Goal: Transaction & Acquisition: Purchase product/service

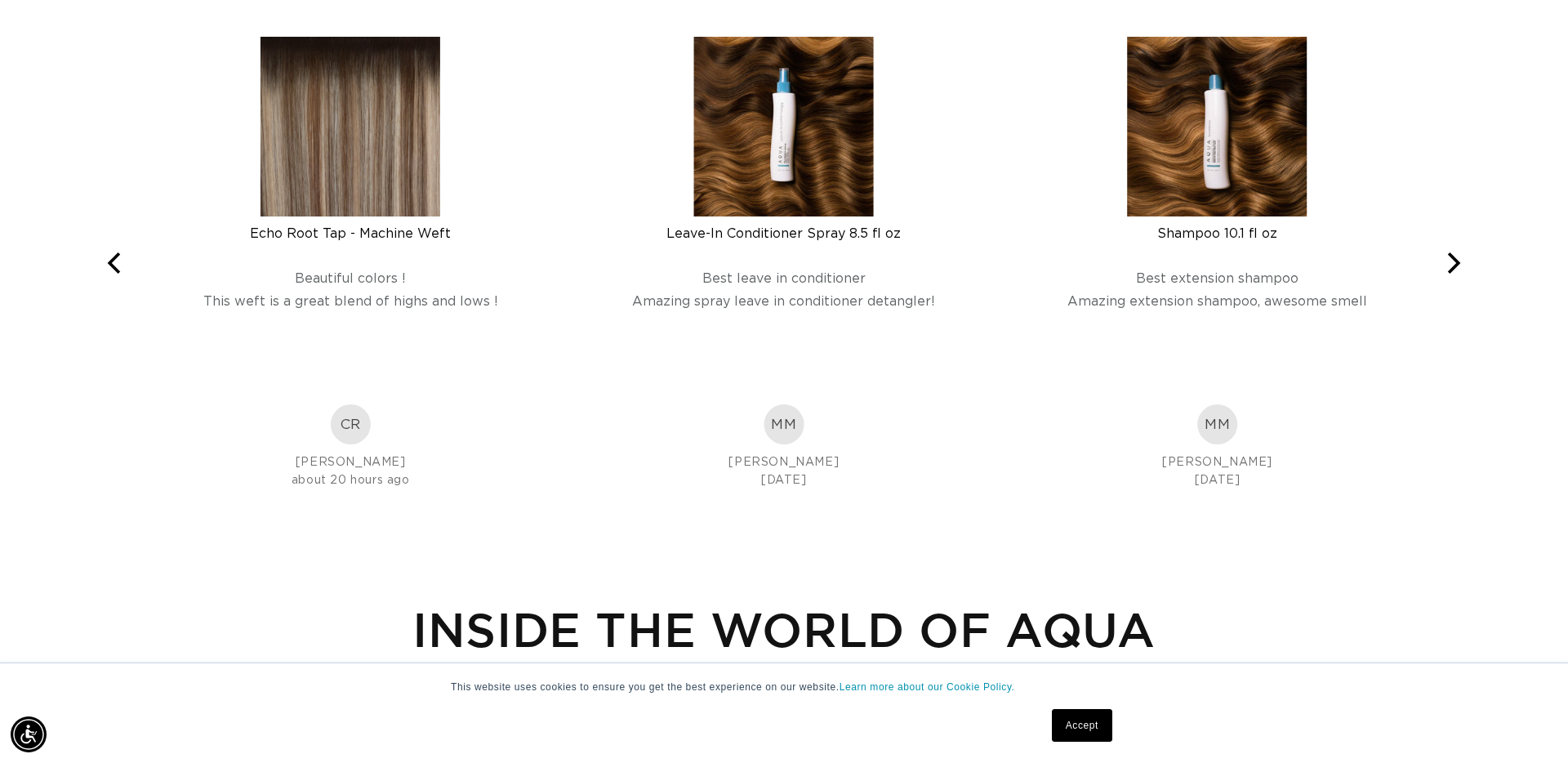
scroll to position [0, 2905]
click at [360, 188] on img at bounding box center [351, 126] width 180 height 180
click at [403, 190] on img at bounding box center [351, 126] width 180 height 180
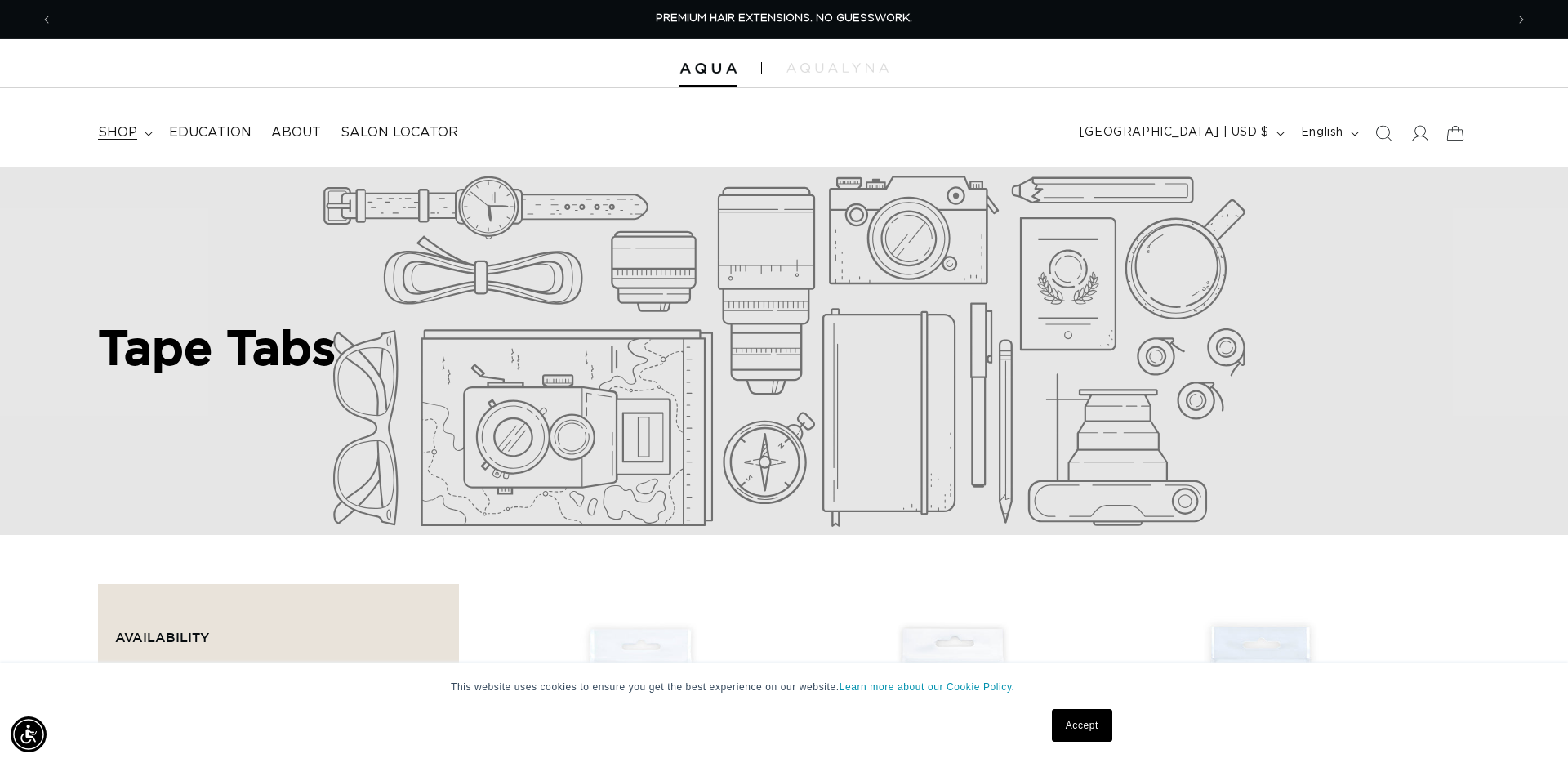
click at [134, 126] on span "shop" at bounding box center [118, 133] width 39 height 17
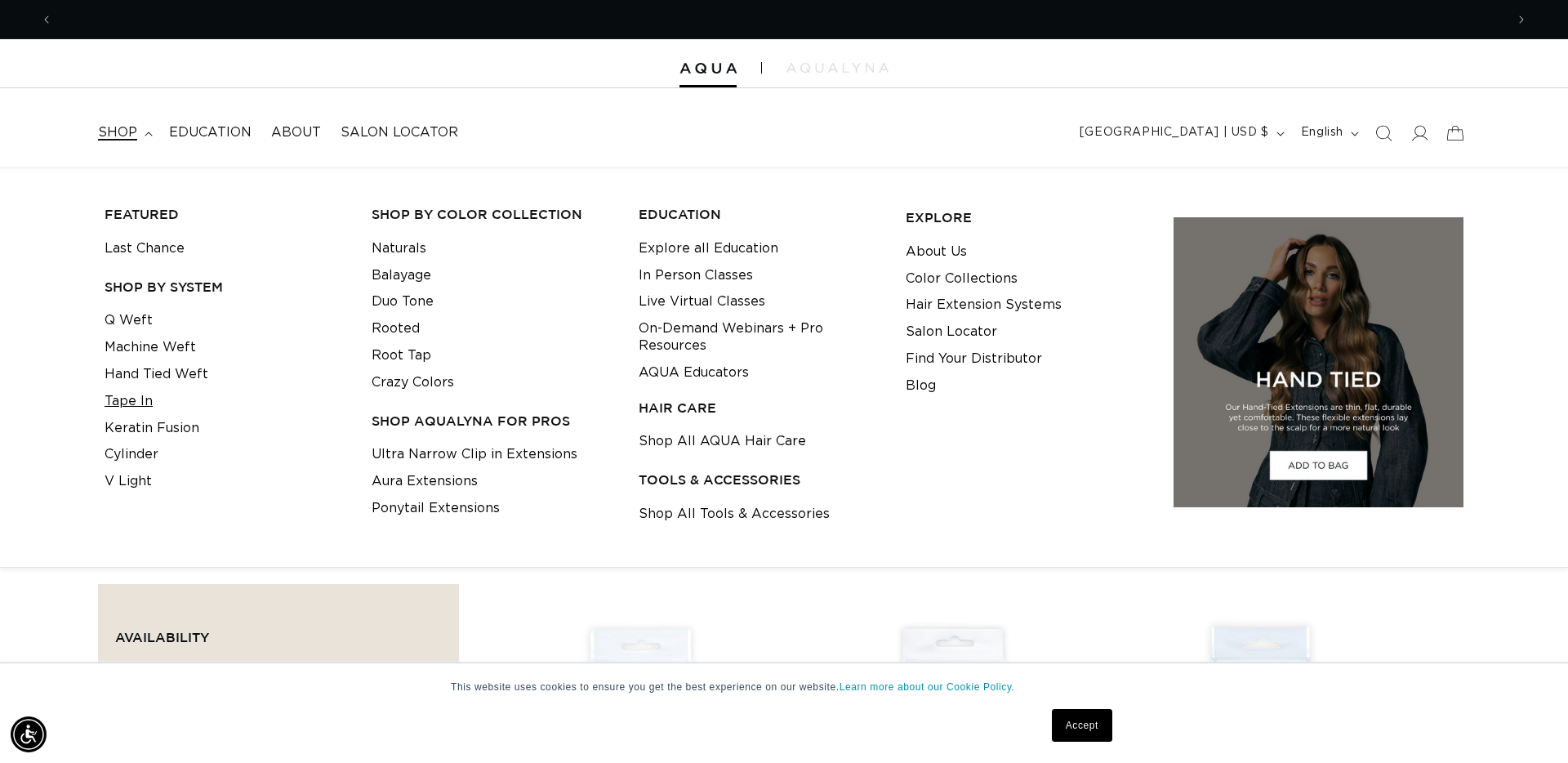
click at [137, 402] on link "Tape In" at bounding box center [129, 402] width 48 height 27
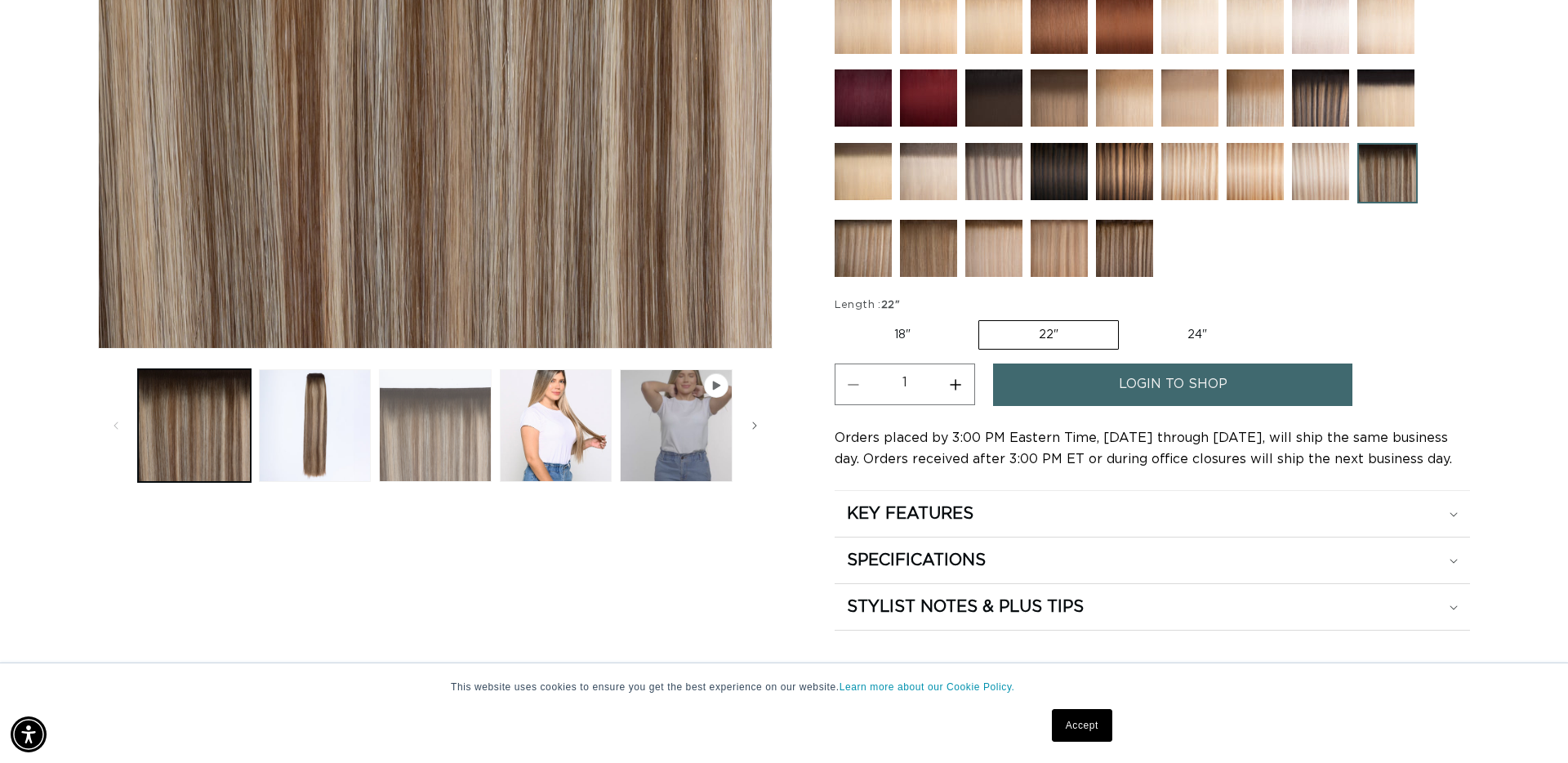
scroll to position [0, 1452]
click at [433, 446] on button "Load image 3 in gallery view" at bounding box center [435, 425] width 113 height 113
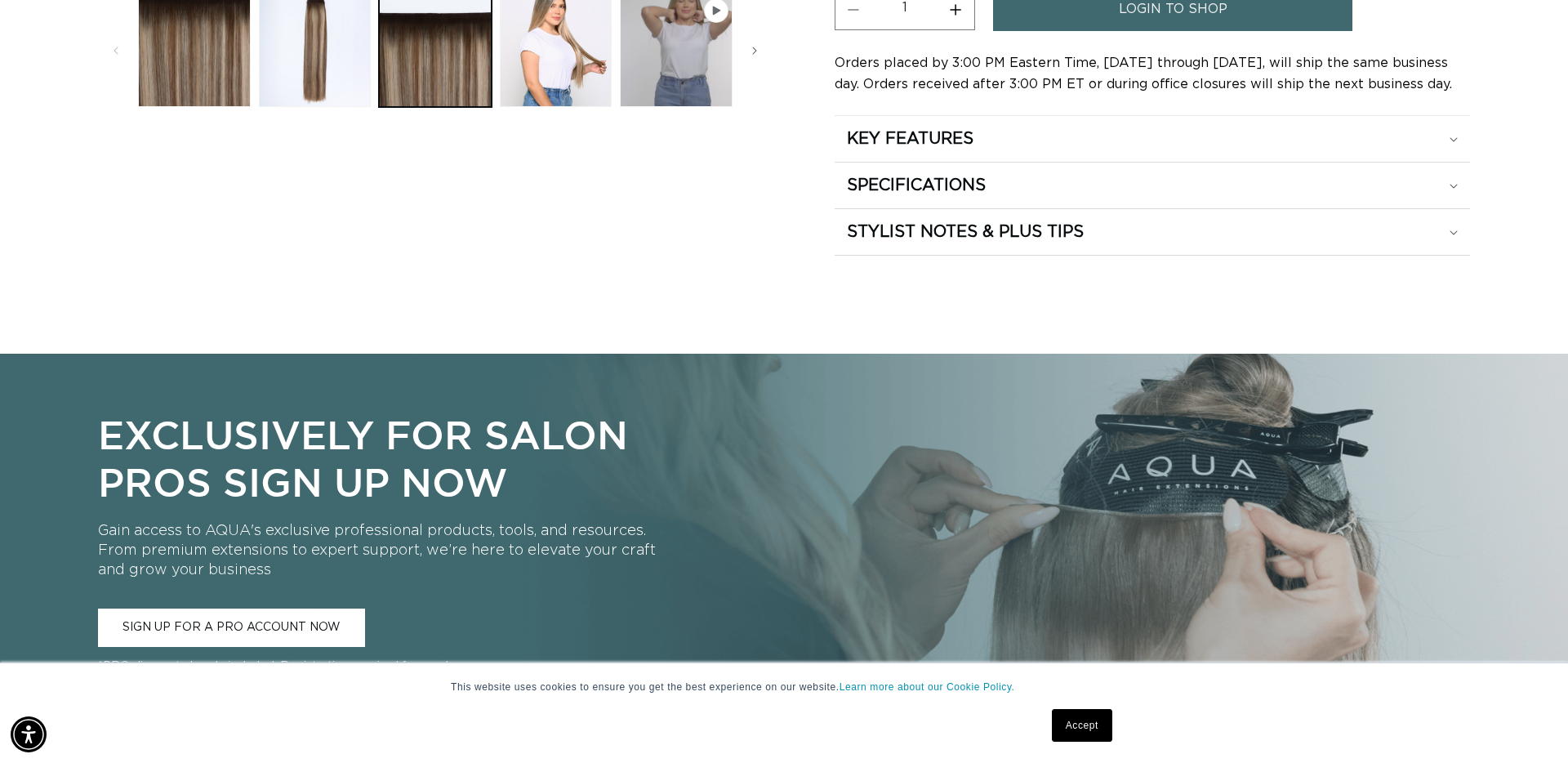
scroll to position [1197, 0]
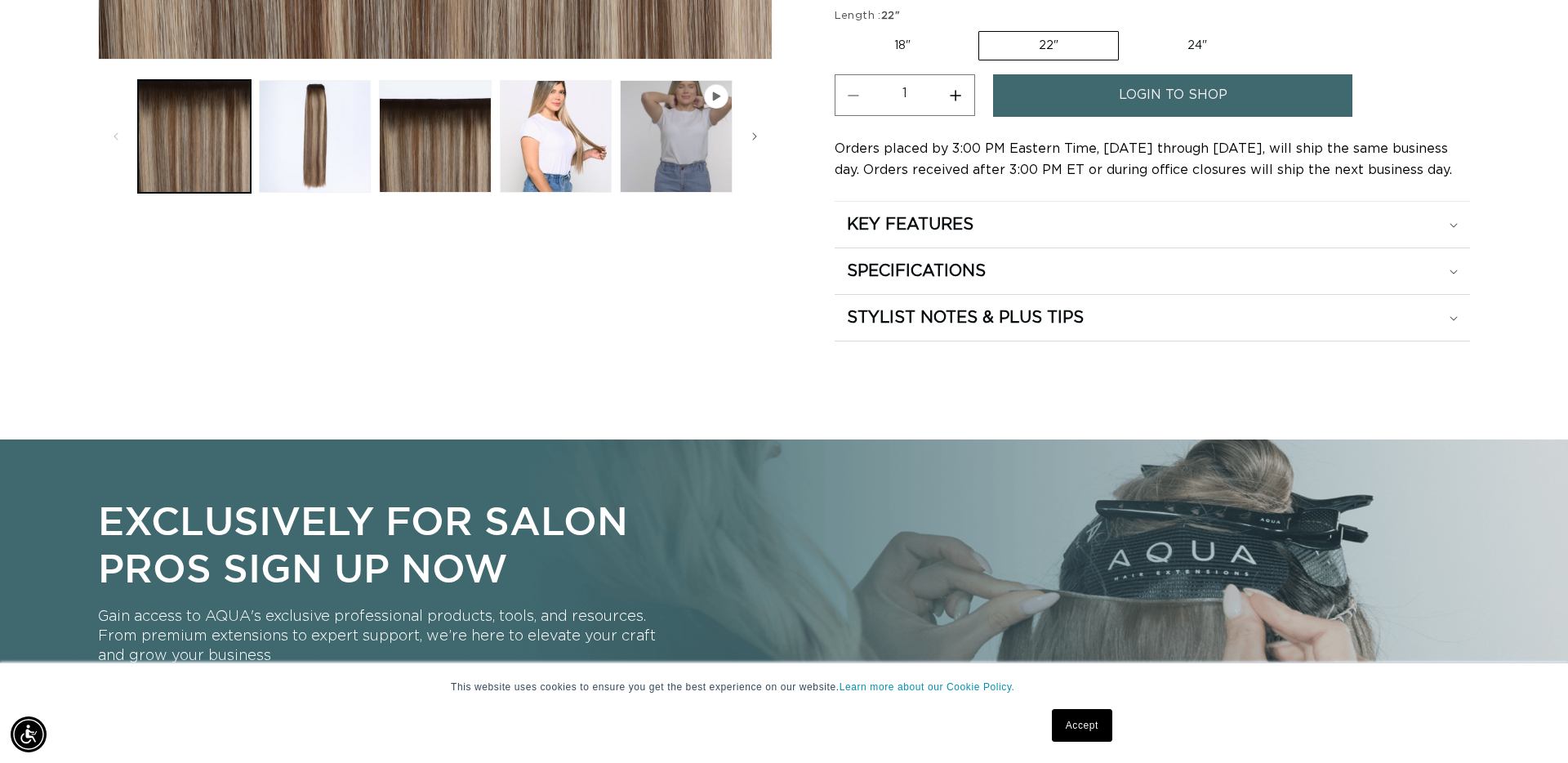
scroll to position [0, 2905]
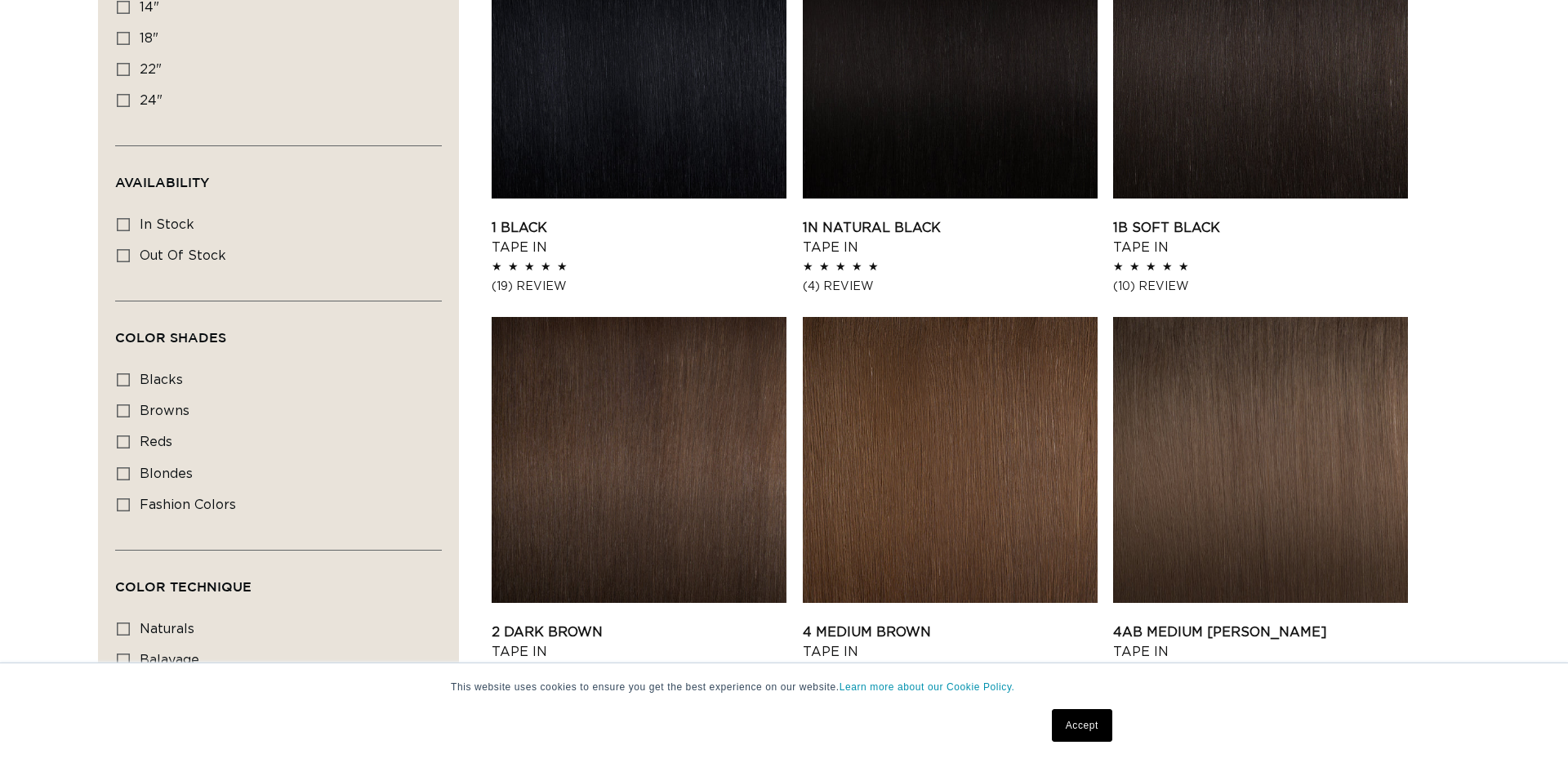
scroll to position [813, 0]
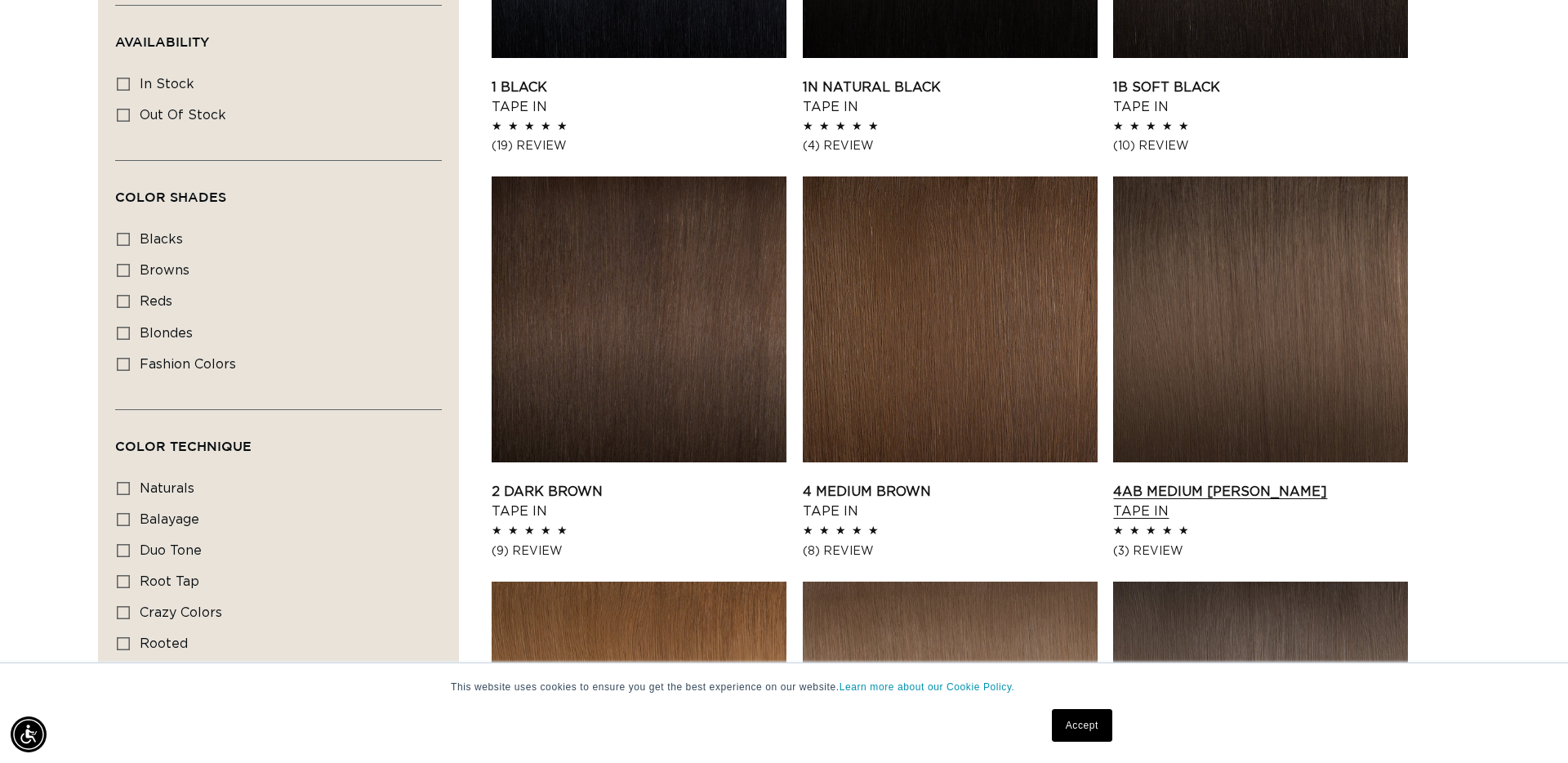
click at [1330, 482] on link "4AB Medium Ash Brown Tape In" at bounding box center [1261, 501] width 295 height 39
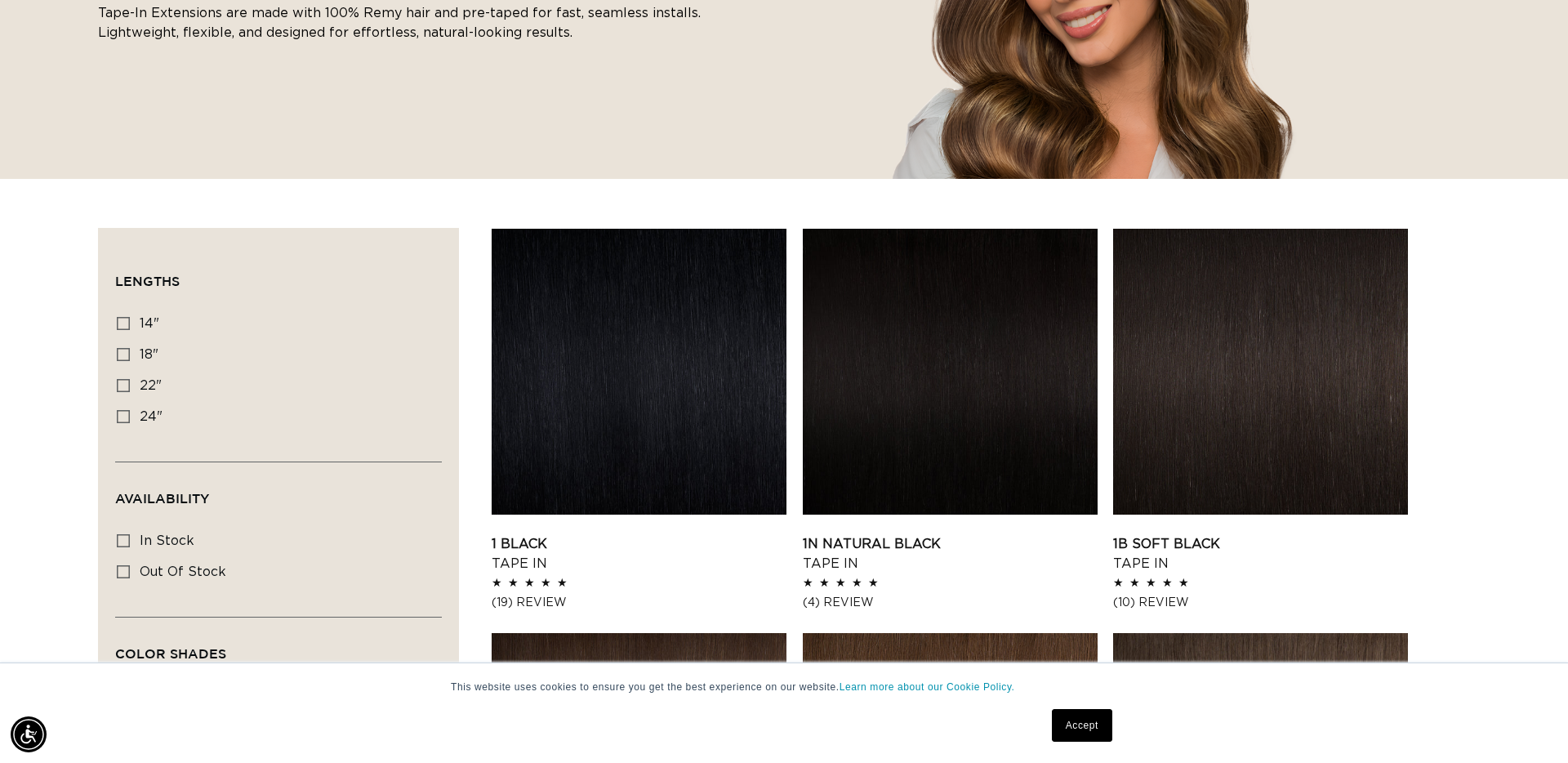
scroll to position [206, 0]
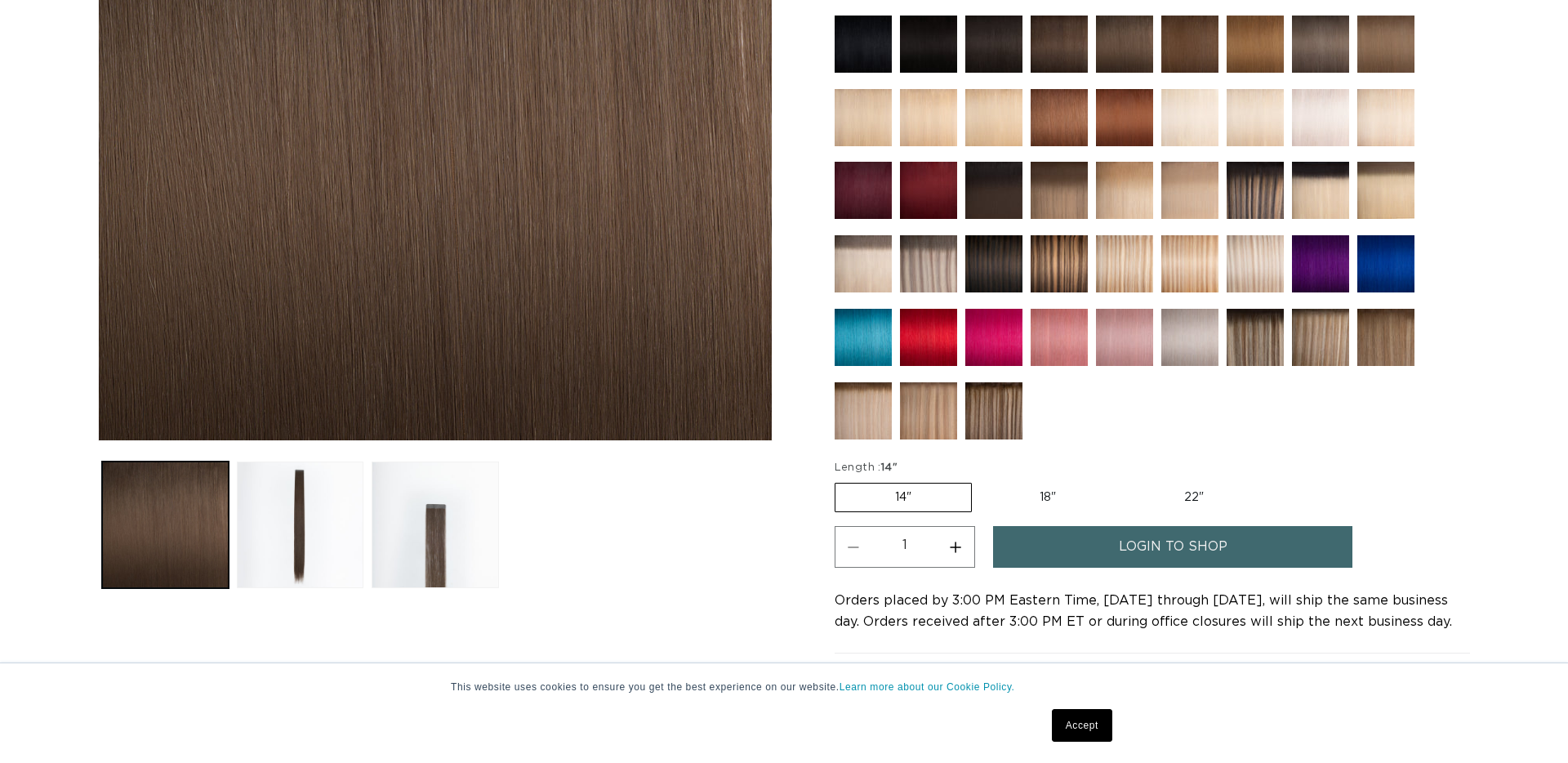
scroll to position [530, 0]
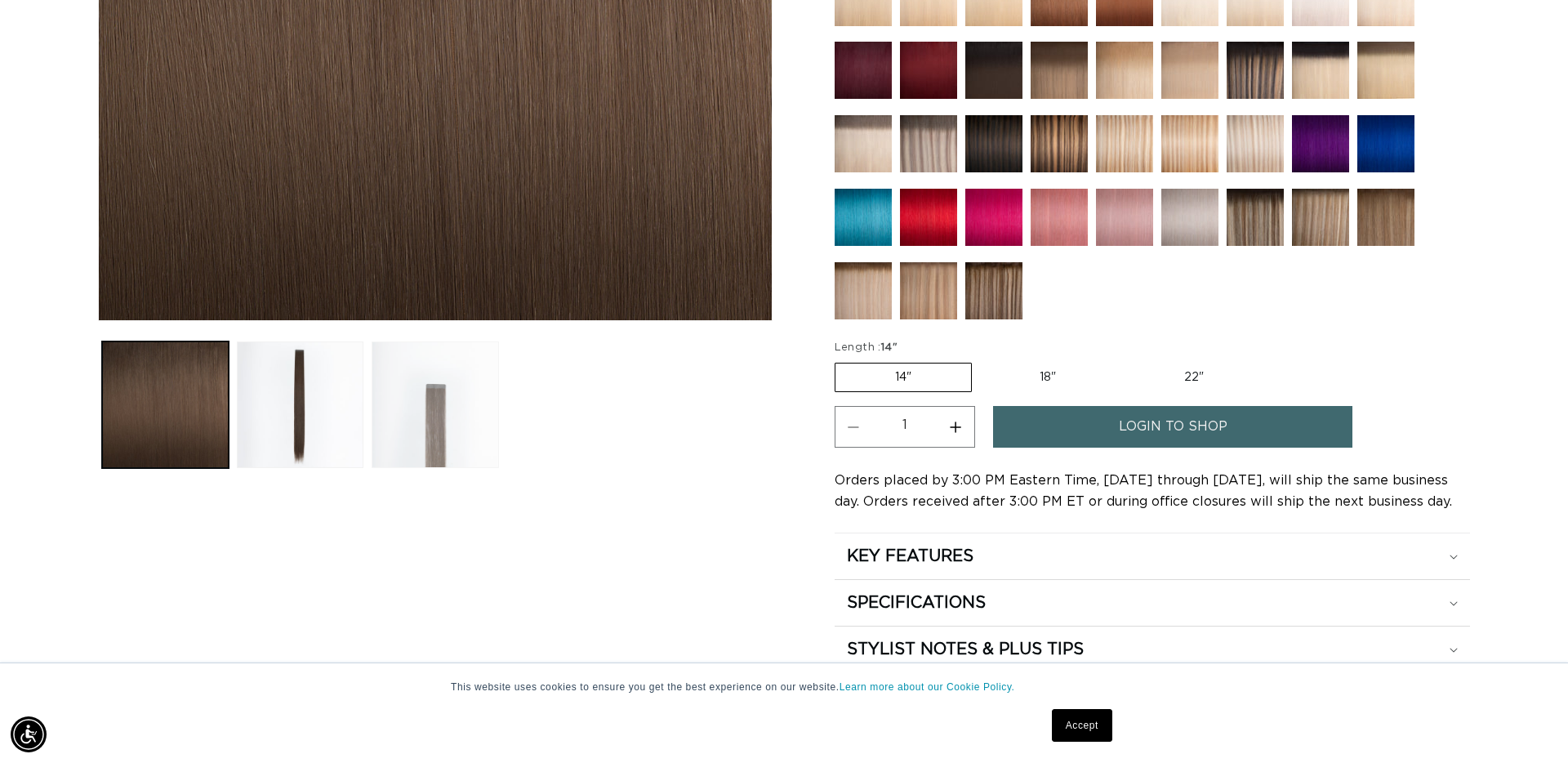
click at [450, 407] on button "Load image 3 in gallery view" at bounding box center [434, 405] width 126 height 126
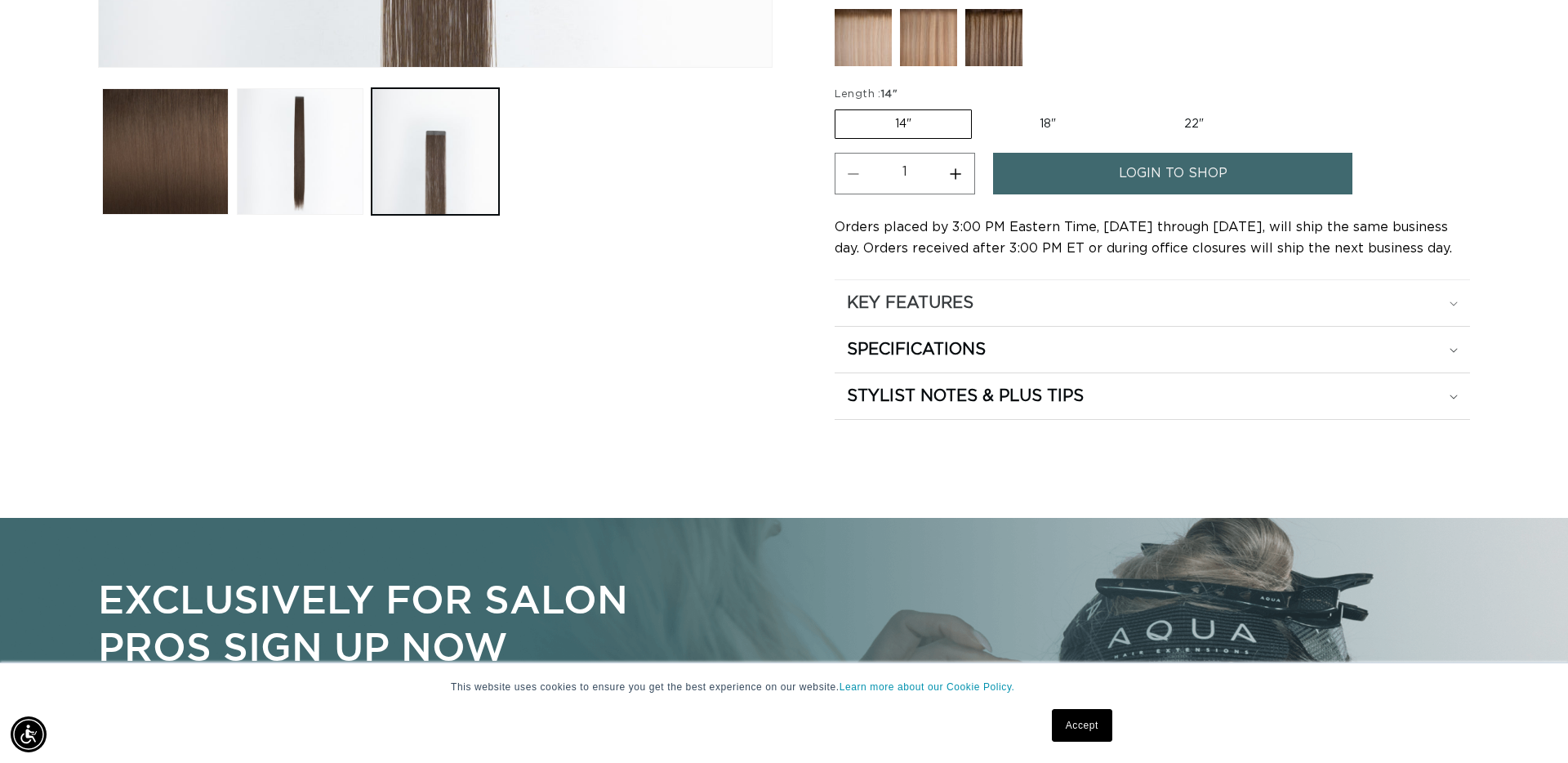
scroll to position [0, 2905]
click at [1113, 303] on div "KEY FEATURES" at bounding box center [1153, 303] width 611 height 21
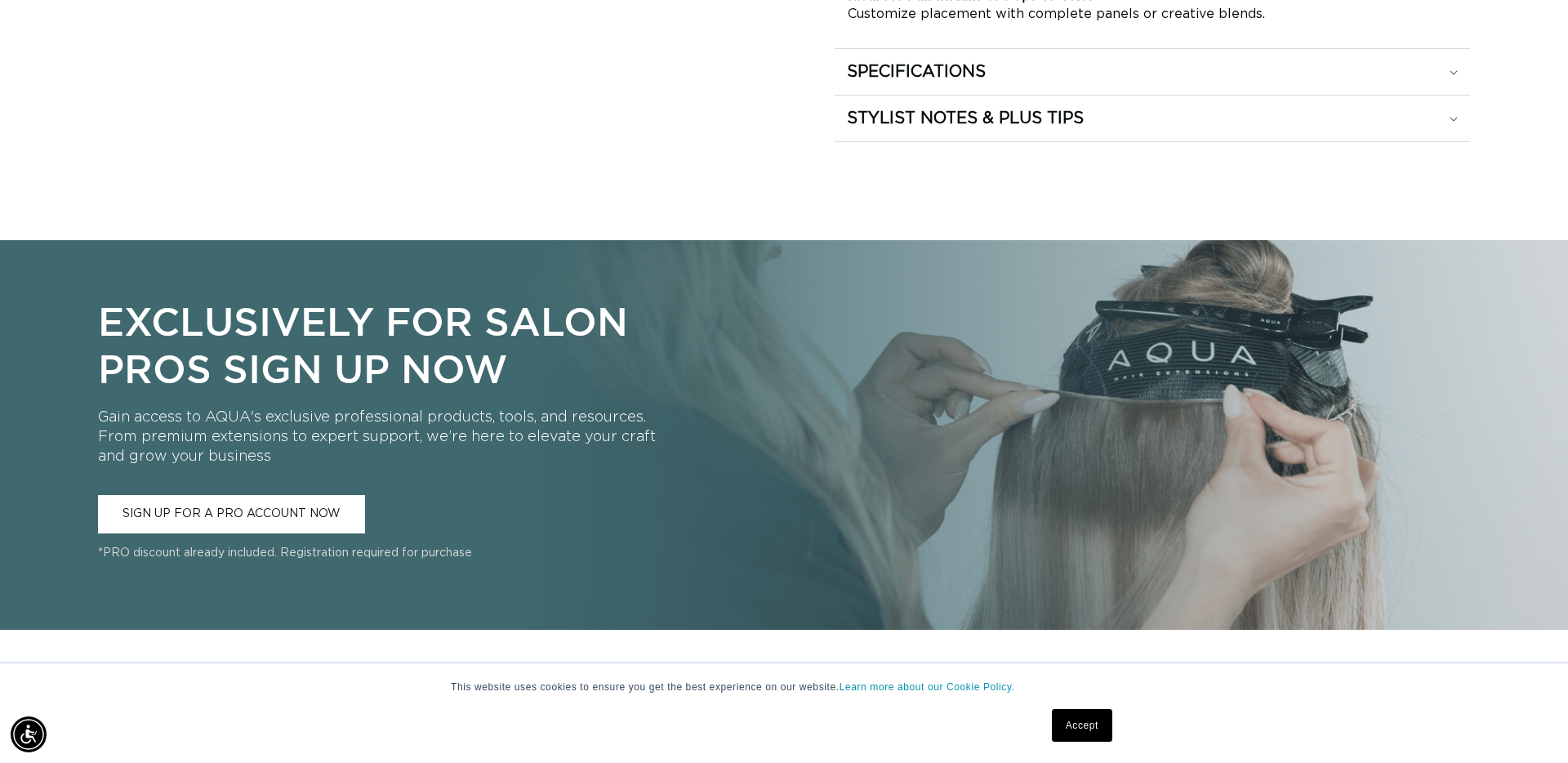
scroll to position [1297, 0]
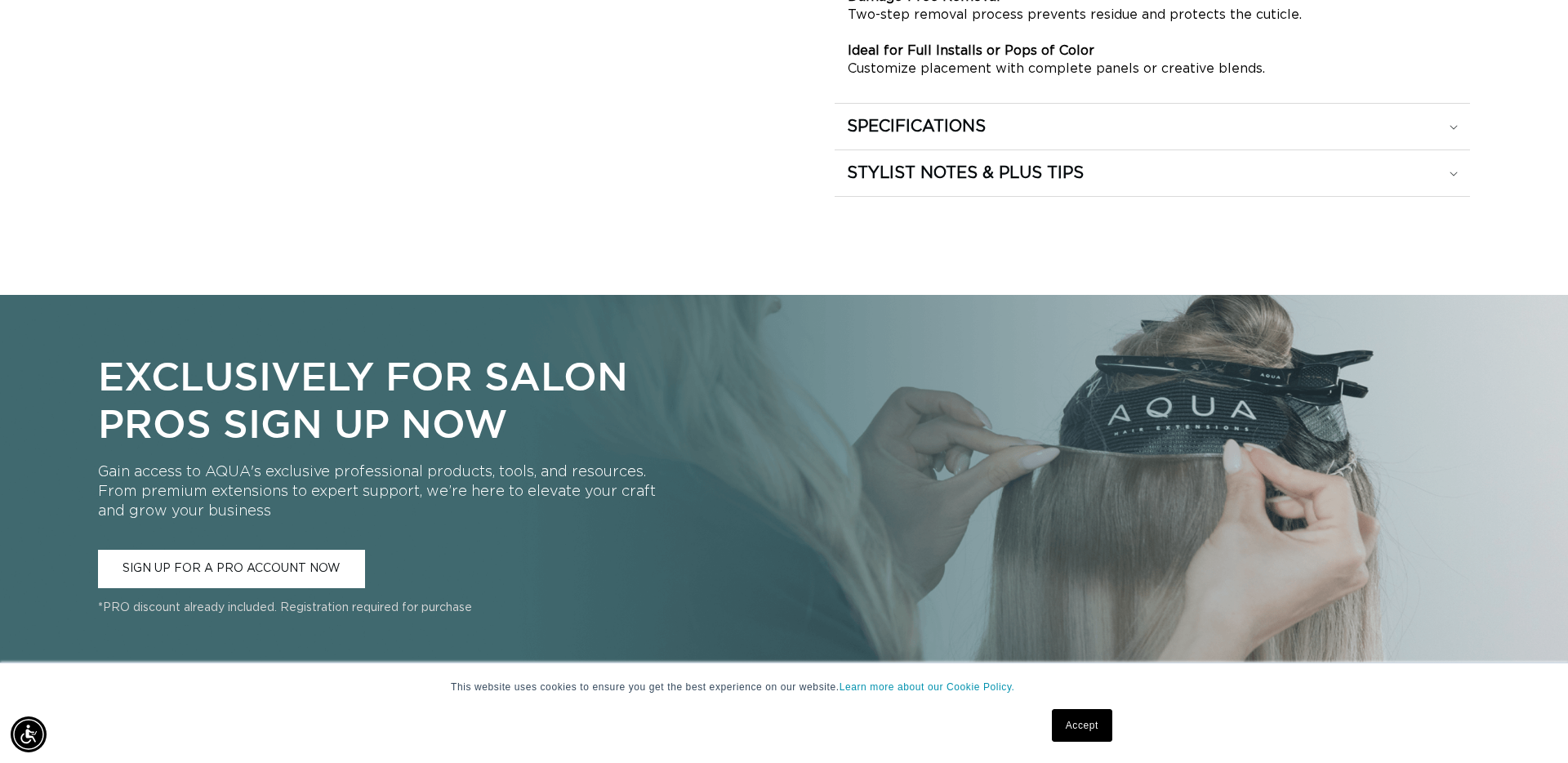
click at [1080, 118] on div "SPECIFICATIONS" at bounding box center [1153, 126] width 611 height 21
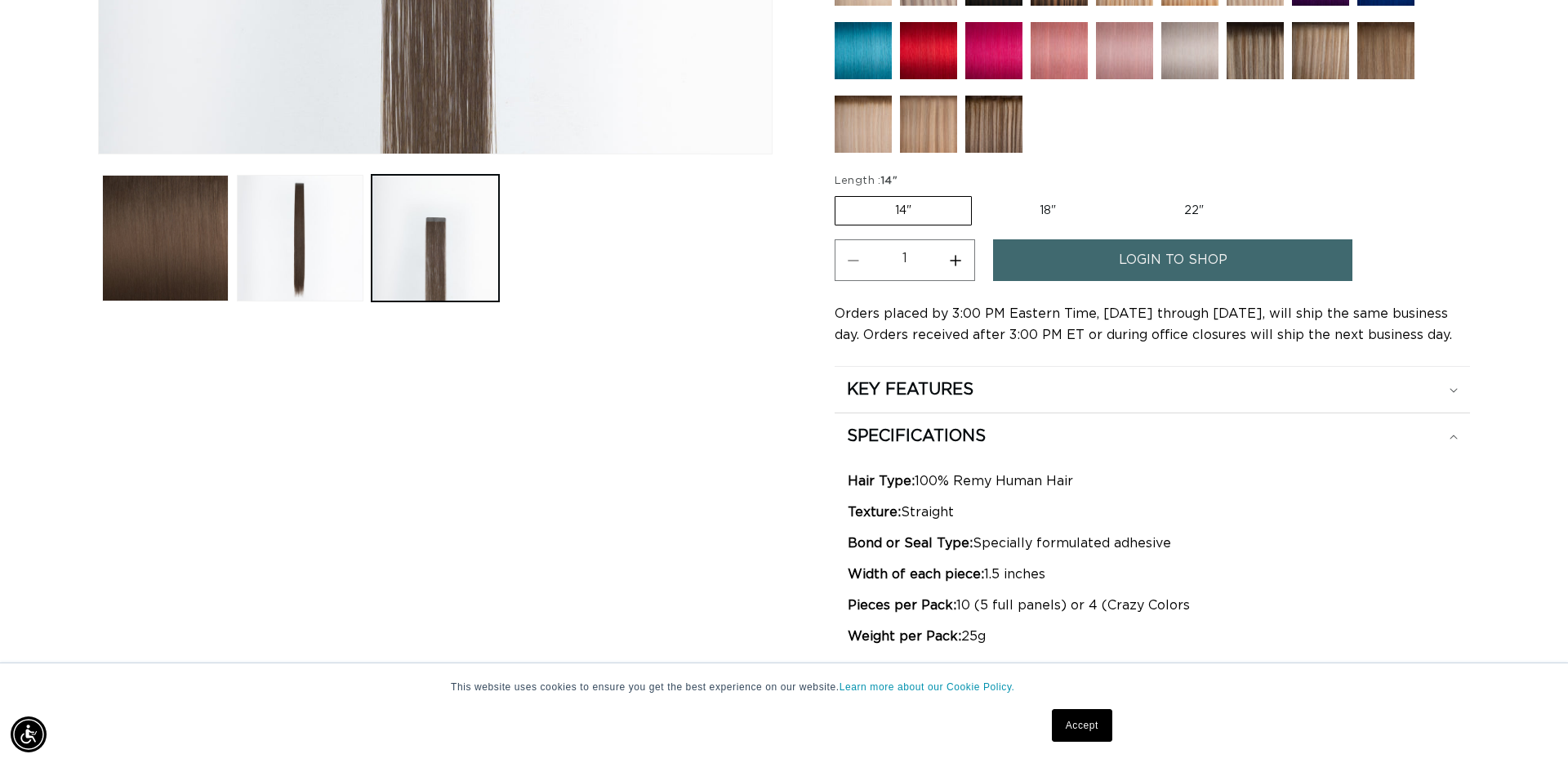
scroll to position [0, 0]
